Goal: Task Accomplishment & Management: Use online tool/utility

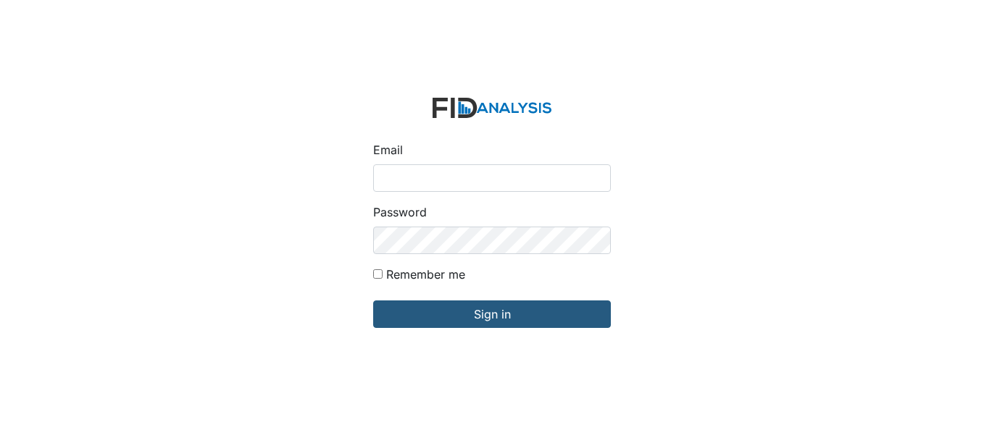
click at [411, 181] on input "Email" at bounding box center [492, 178] width 238 height 28
type input "[EMAIL_ADDRESS][DOMAIN_NAME]"
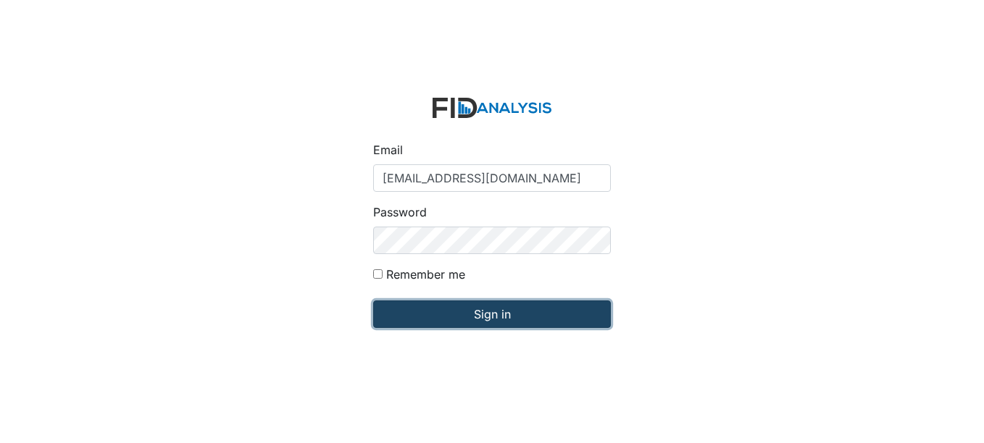
click at [490, 312] on input "Sign in" at bounding box center [492, 315] width 238 height 28
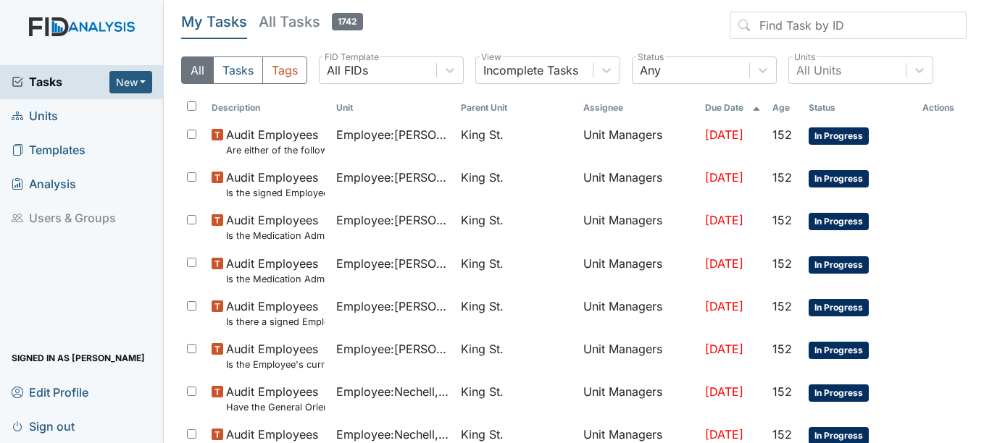
click at [49, 114] on span "Units" at bounding box center [35, 116] width 46 height 22
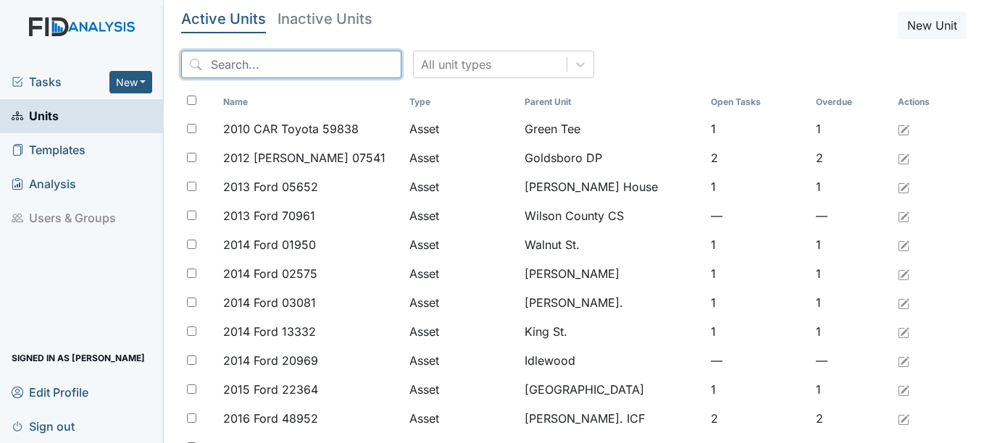
click at [272, 59] on input "search" at bounding box center [291, 65] width 220 height 28
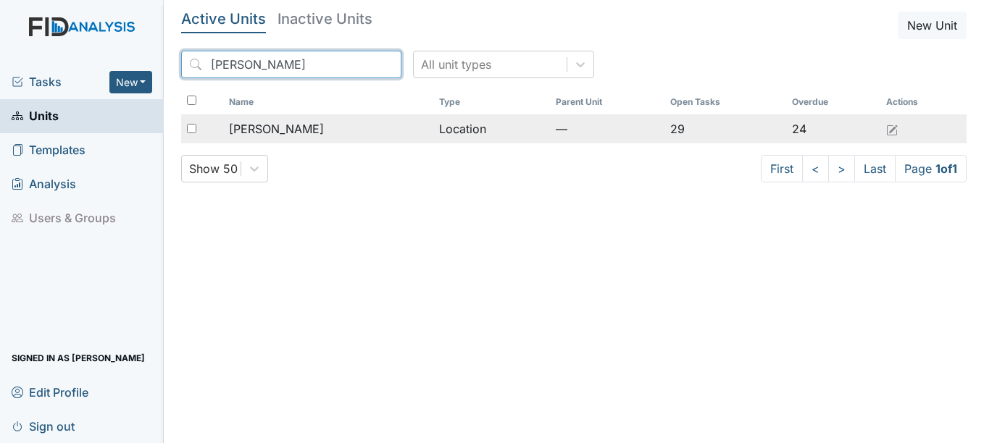
type input "Mcfarland"
click at [286, 127] on span "[PERSON_NAME]" at bounding box center [276, 128] width 95 height 17
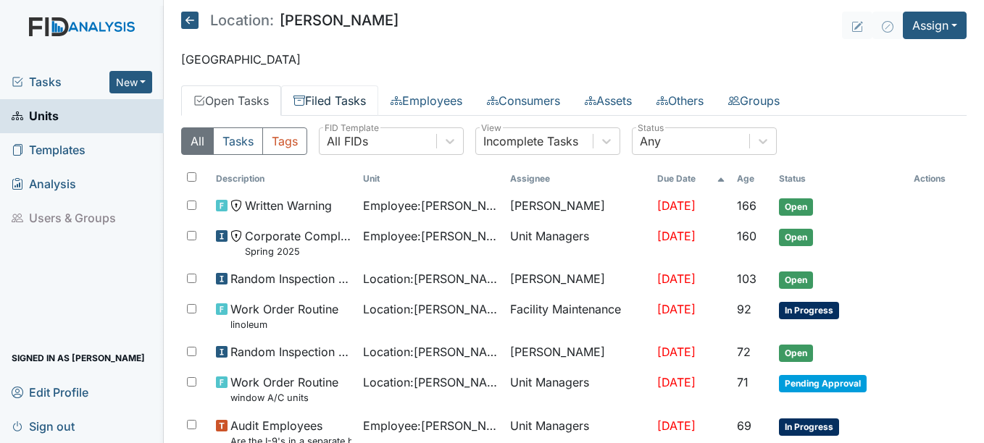
click at [362, 99] on link "Filed Tasks" at bounding box center [329, 100] width 97 height 30
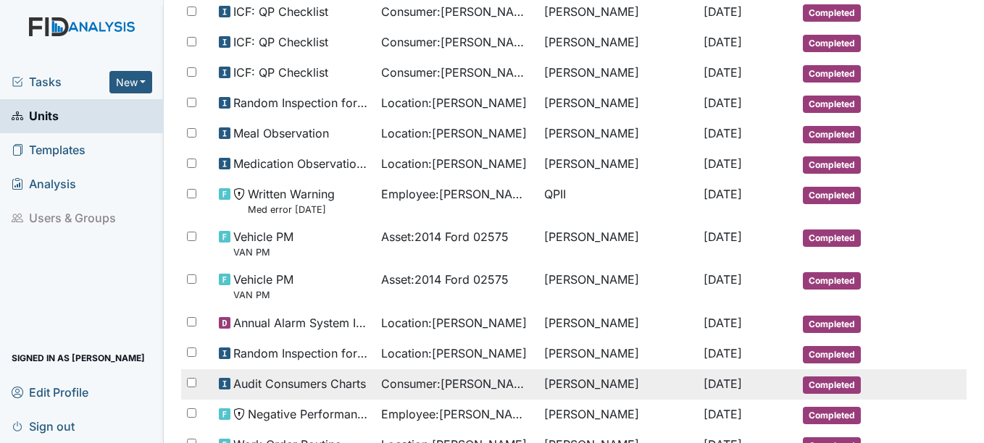
scroll to position [785, 0]
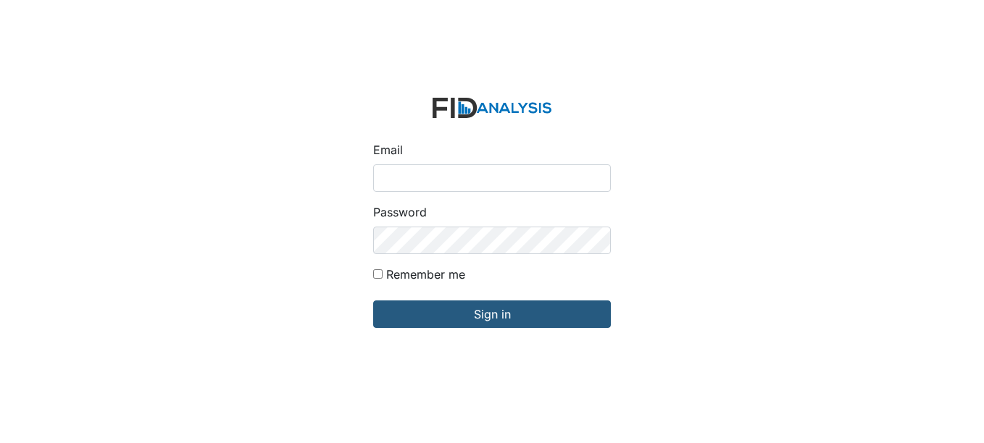
click at [414, 179] on input "Email" at bounding box center [492, 178] width 238 height 28
type input "[EMAIL_ADDRESS][DOMAIN_NAME]"
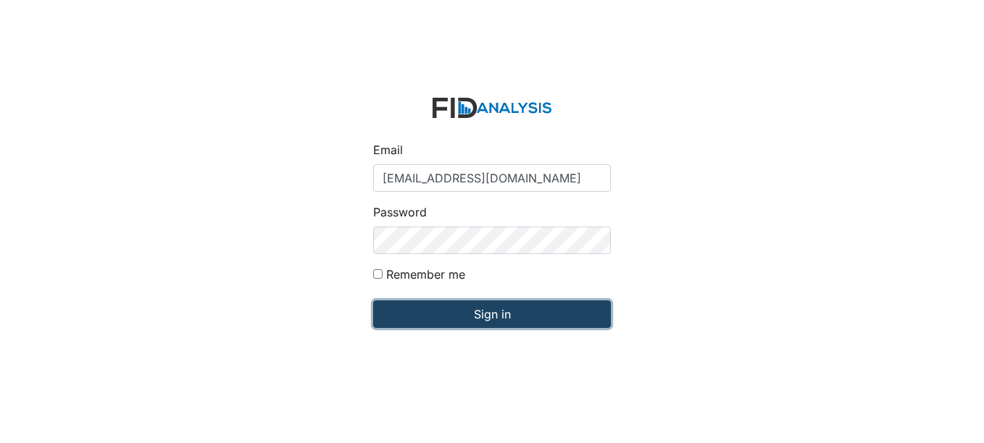
click at [497, 316] on input "Sign in" at bounding box center [492, 315] width 238 height 28
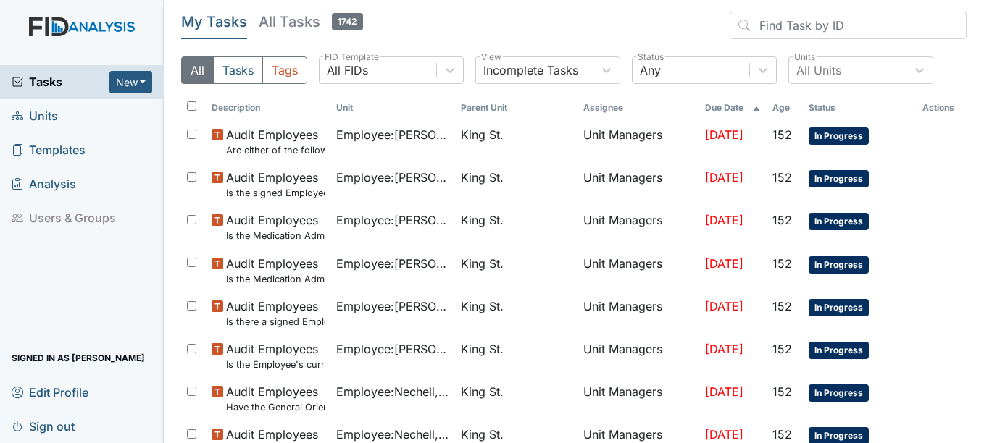
click at [48, 115] on span "Units" at bounding box center [35, 116] width 46 height 22
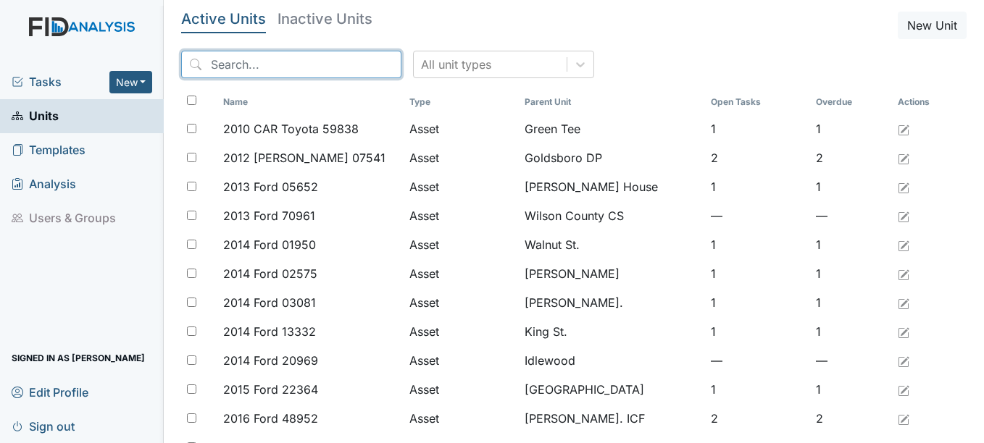
click at [287, 64] on input "search" at bounding box center [291, 65] width 220 height 28
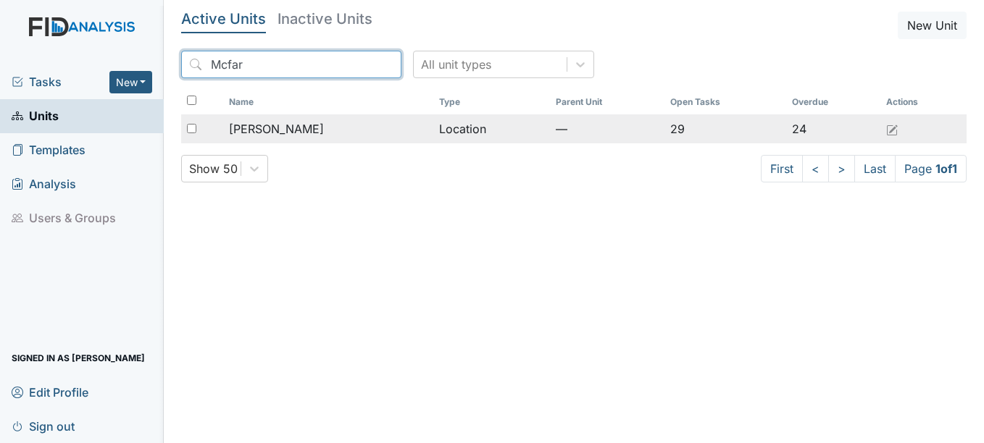
type input "Mcfar"
click at [275, 128] on span "[PERSON_NAME]" at bounding box center [276, 128] width 95 height 17
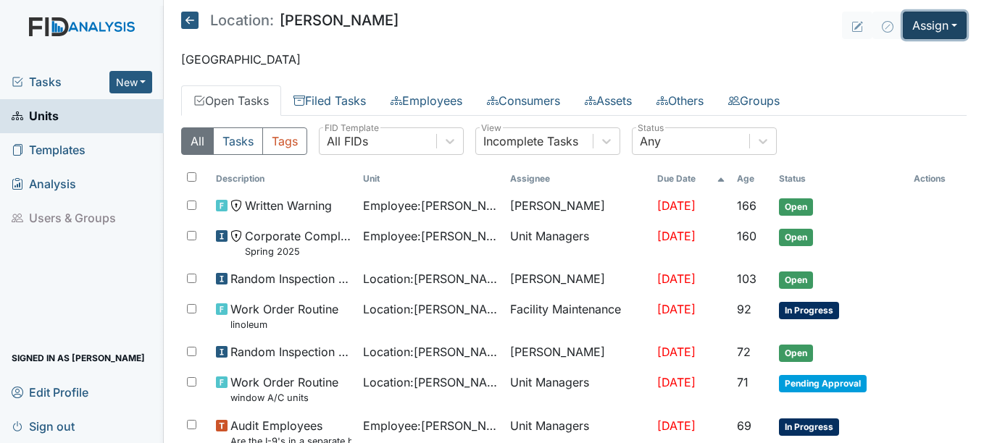
click at [944, 22] on button "Assign" at bounding box center [935, 26] width 64 height 28
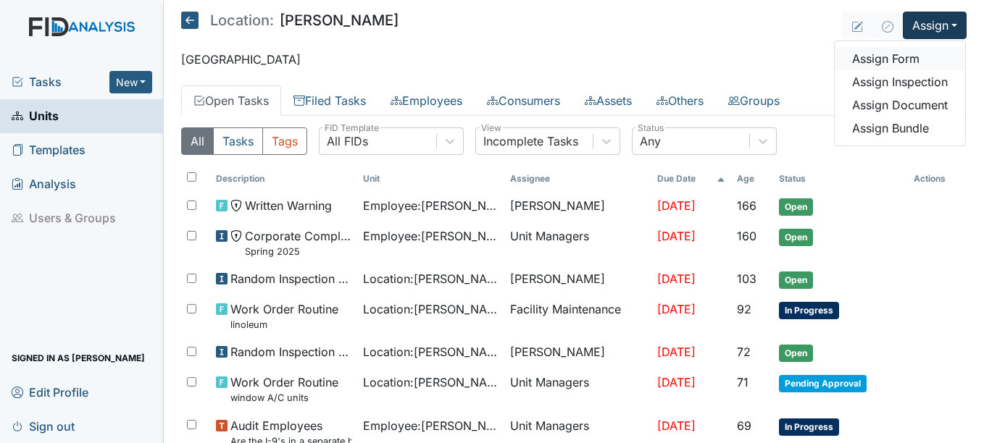
click at [898, 57] on link "Assign Form" at bounding box center [900, 58] width 130 height 23
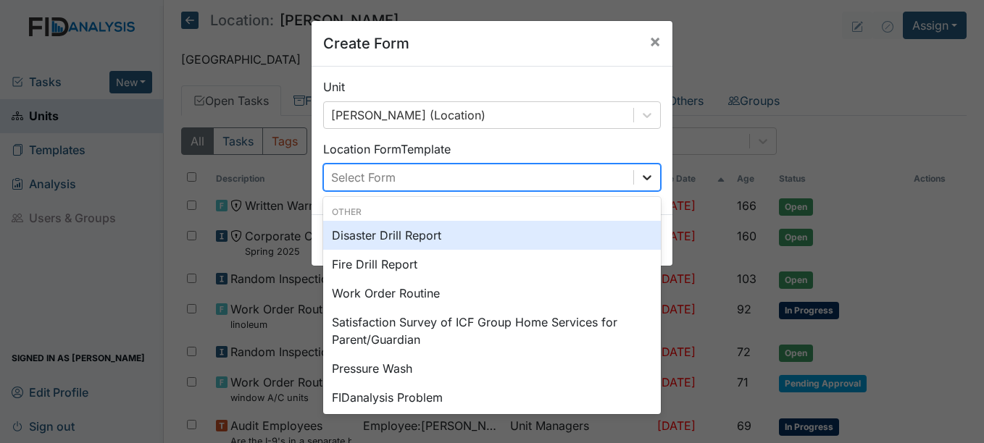
click at [643, 178] on icon at bounding box center [647, 177] width 9 height 5
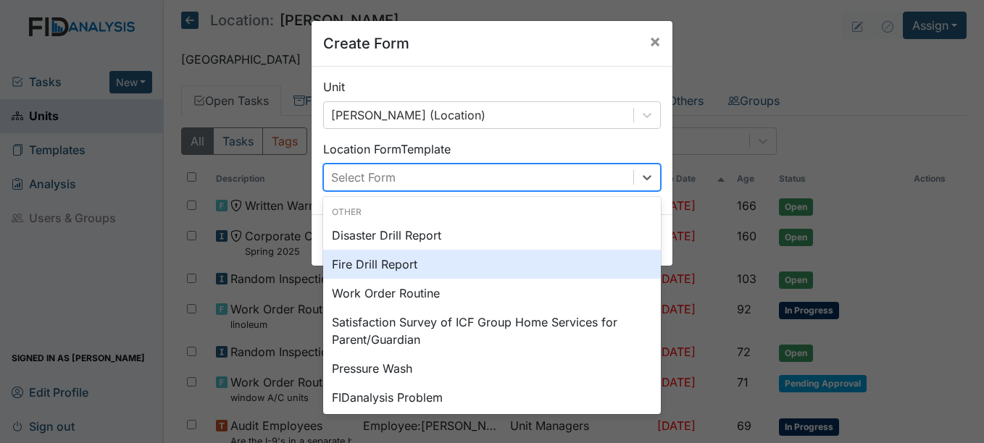
click at [391, 263] on div "Fire Drill Report" at bounding box center [492, 264] width 338 height 29
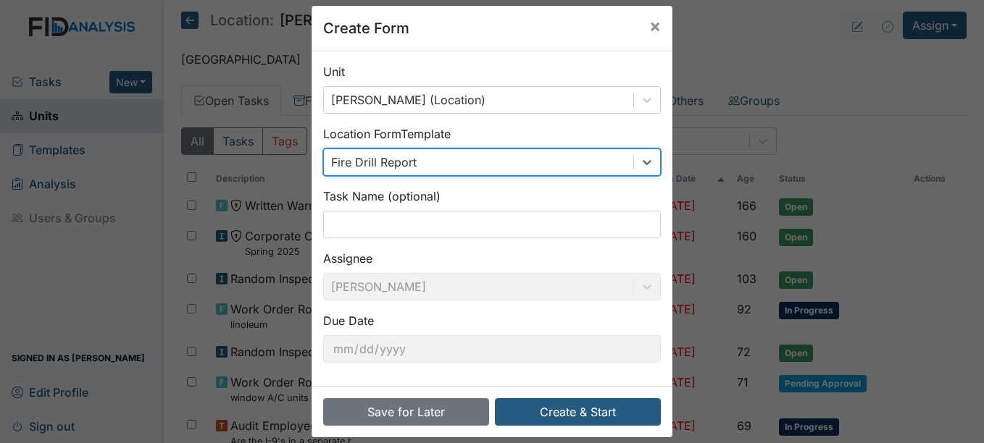
scroll to position [30, 0]
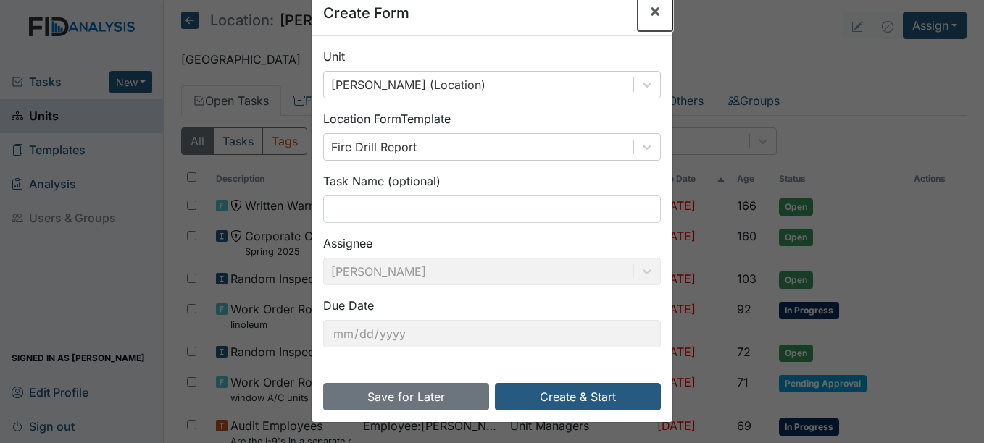
click at [651, 10] on span "×" at bounding box center [655, 10] width 12 height 21
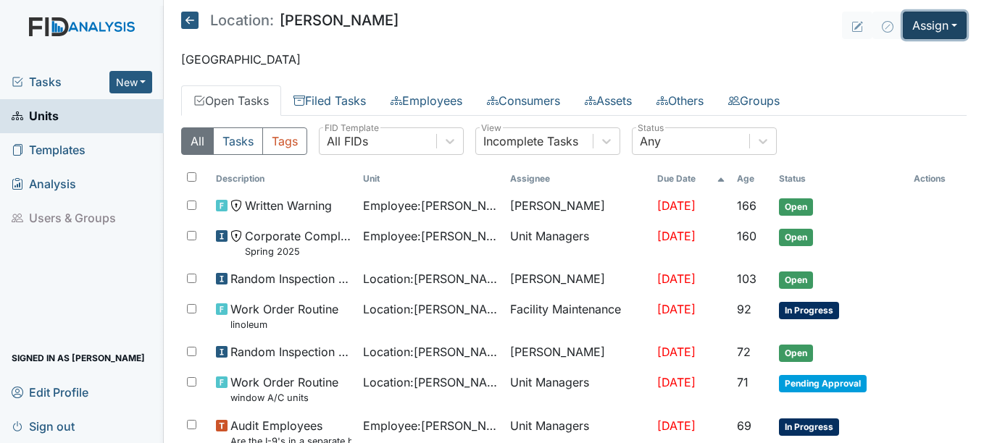
click at [943, 21] on button "Assign" at bounding box center [935, 26] width 64 height 28
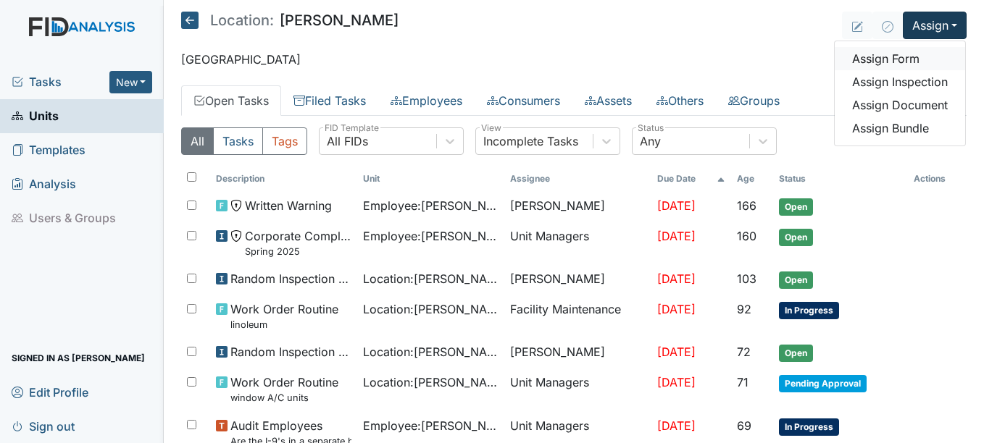
click at [898, 58] on link "Assign Form" at bounding box center [900, 58] width 130 height 23
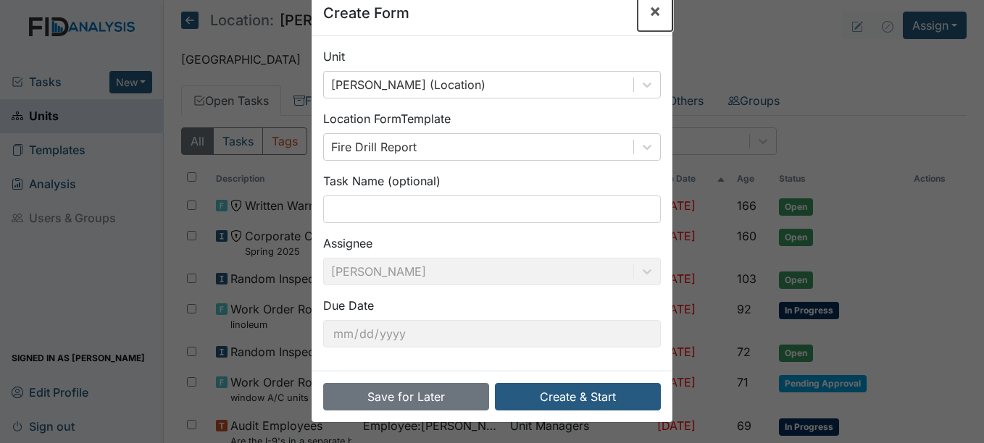
click at [651, 11] on span "×" at bounding box center [655, 10] width 12 height 21
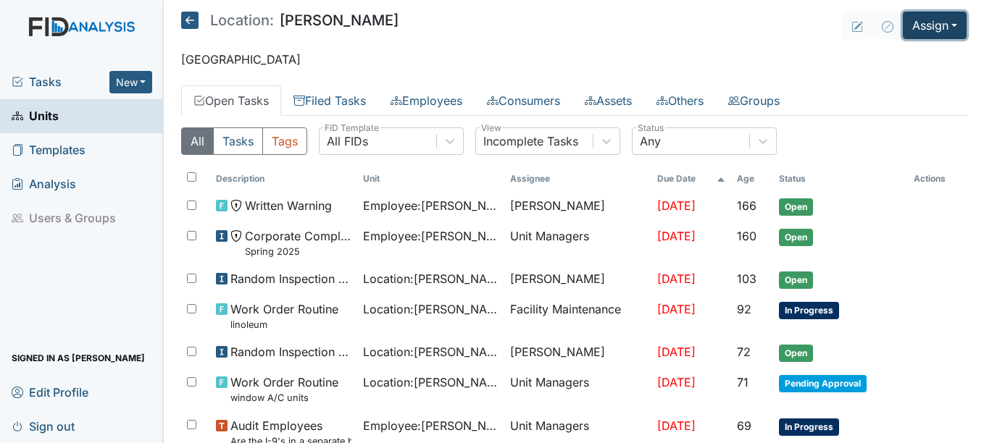
click at [945, 20] on button "Assign" at bounding box center [935, 26] width 64 height 28
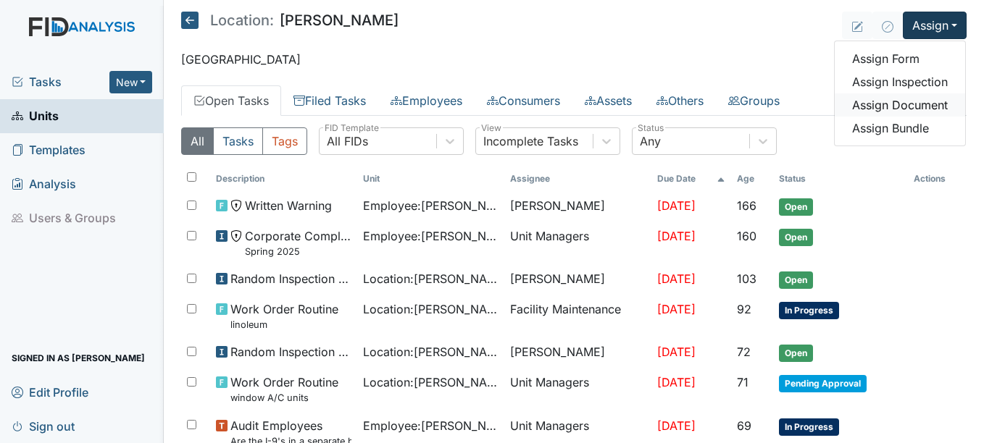
click at [911, 102] on link "Assign Document" at bounding box center [900, 104] width 130 height 23
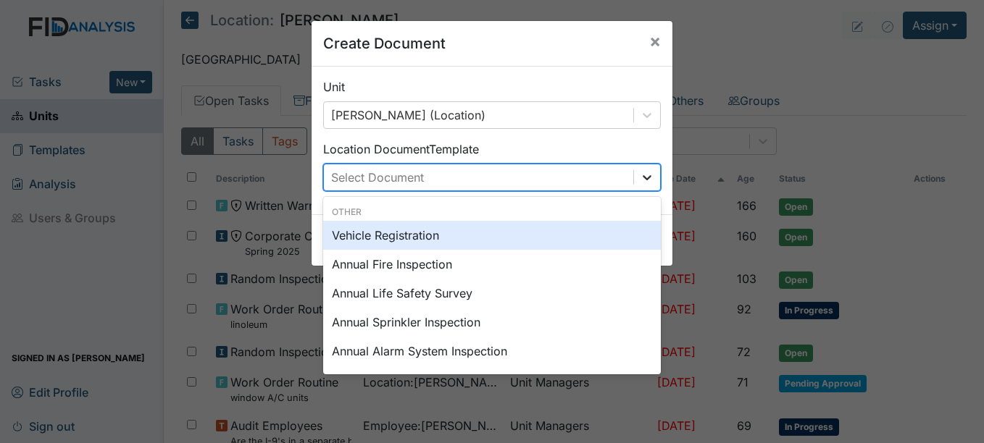
click at [643, 178] on icon at bounding box center [647, 177] width 9 height 5
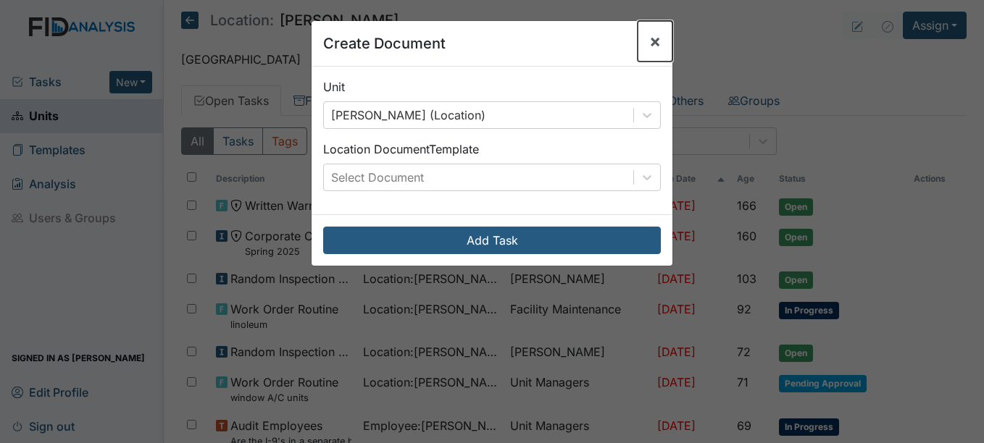
click at [653, 41] on span "×" at bounding box center [655, 40] width 12 height 21
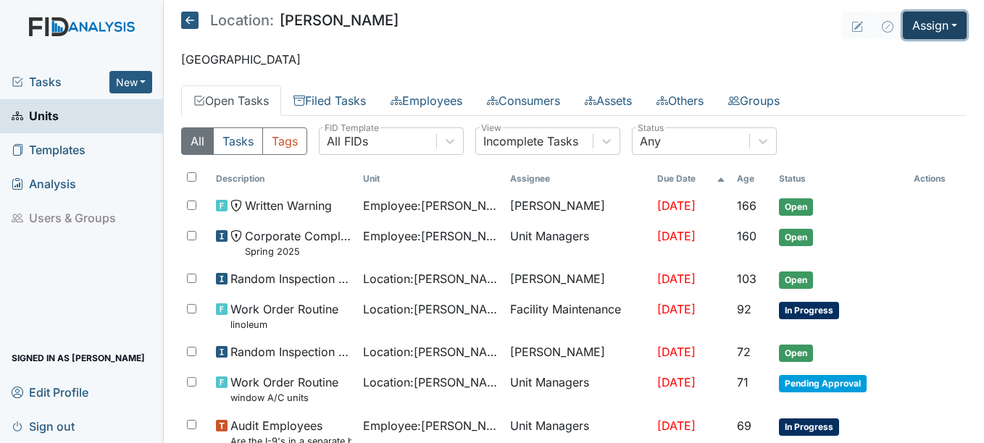
click at [943, 21] on button "Assign" at bounding box center [935, 26] width 64 height 28
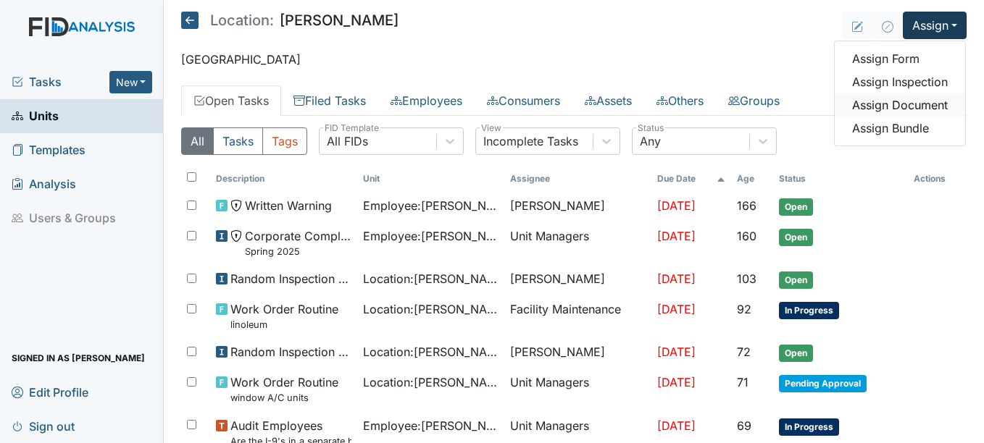
click at [907, 102] on link "Assign Document" at bounding box center [900, 104] width 130 height 23
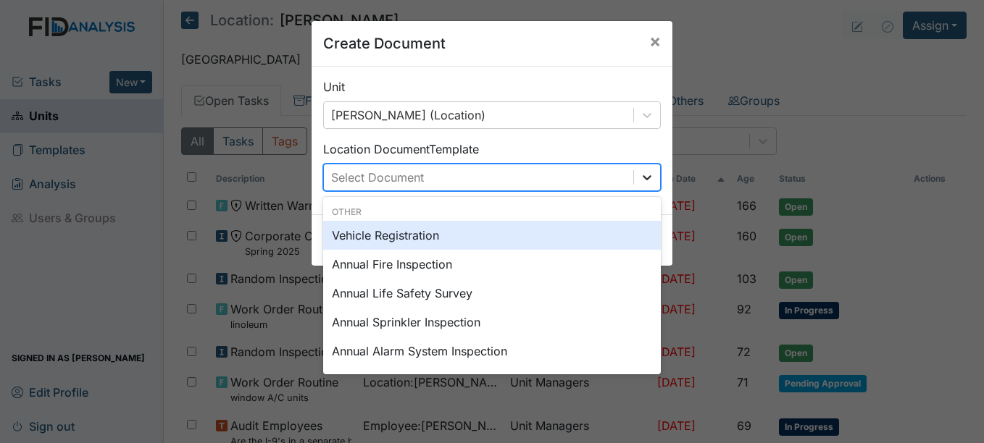
click at [642, 175] on icon at bounding box center [647, 177] width 14 height 14
click at [651, 38] on span "×" at bounding box center [655, 40] width 12 height 21
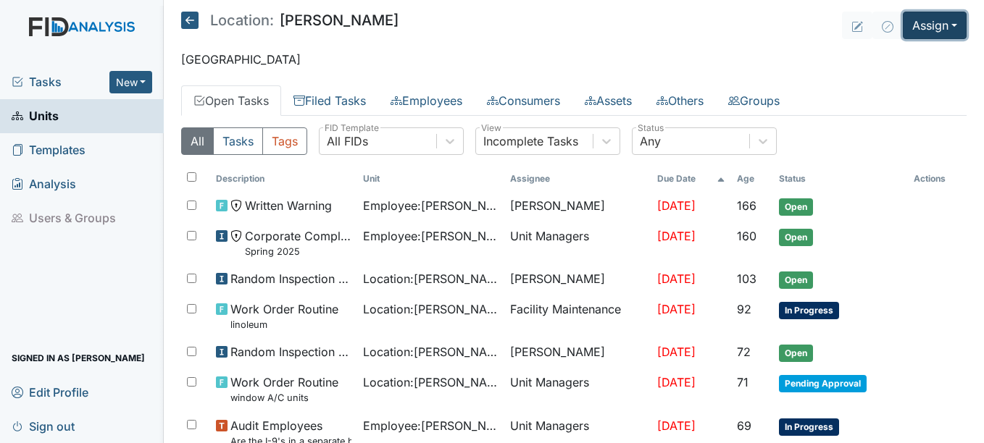
click at [944, 24] on button "Assign" at bounding box center [935, 26] width 64 height 28
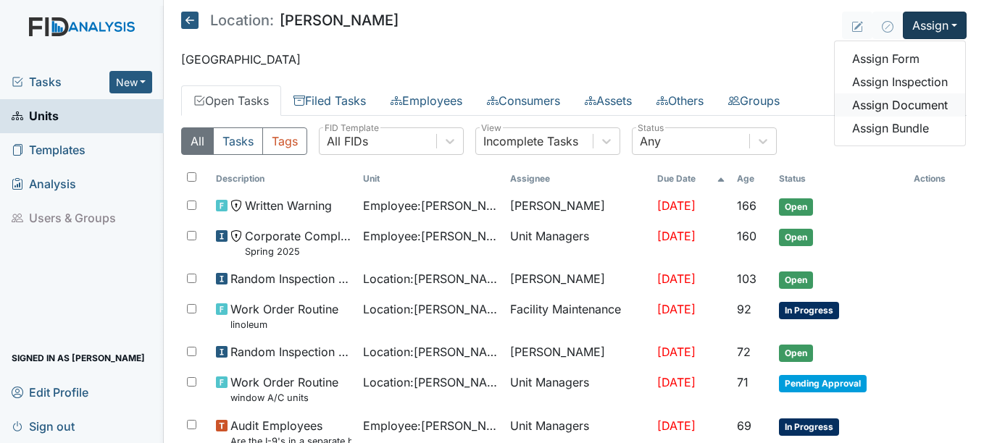
click at [913, 102] on link "Assign Document" at bounding box center [900, 104] width 130 height 23
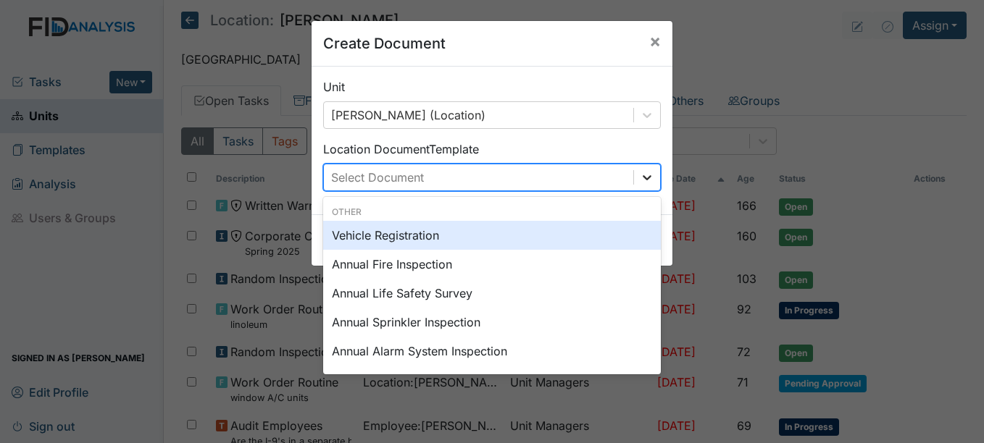
click at [641, 177] on icon at bounding box center [647, 177] width 14 height 14
click at [649, 40] on span "×" at bounding box center [655, 40] width 12 height 21
